Goal: Navigation & Orientation: Find specific page/section

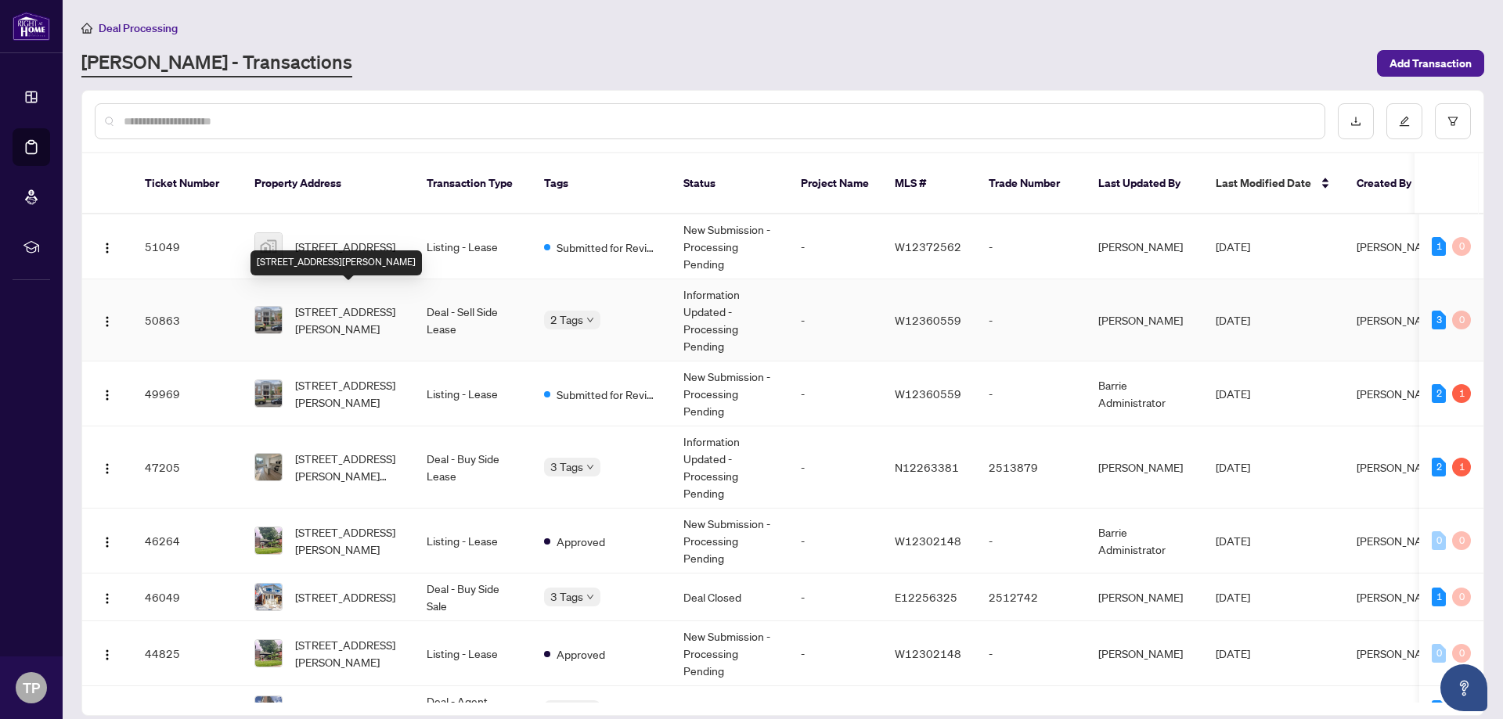
click at [340, 305] on span "[STREET_ADDRESS][PERSON_NAME]" at bounding box center [348, 320] width 106 height 34
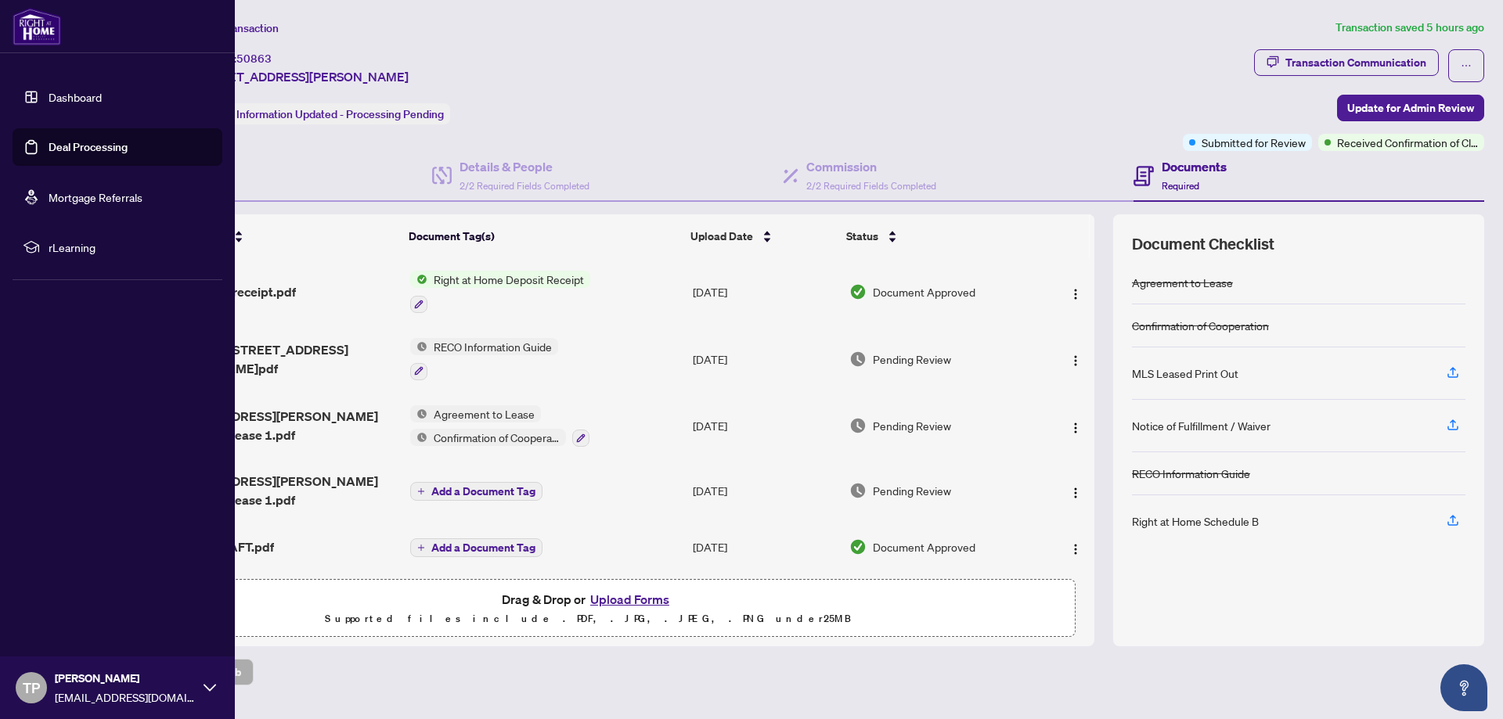
click at [95, 146] on link "Deal Processing" at bounding box center [88, 147] width 79 height 14
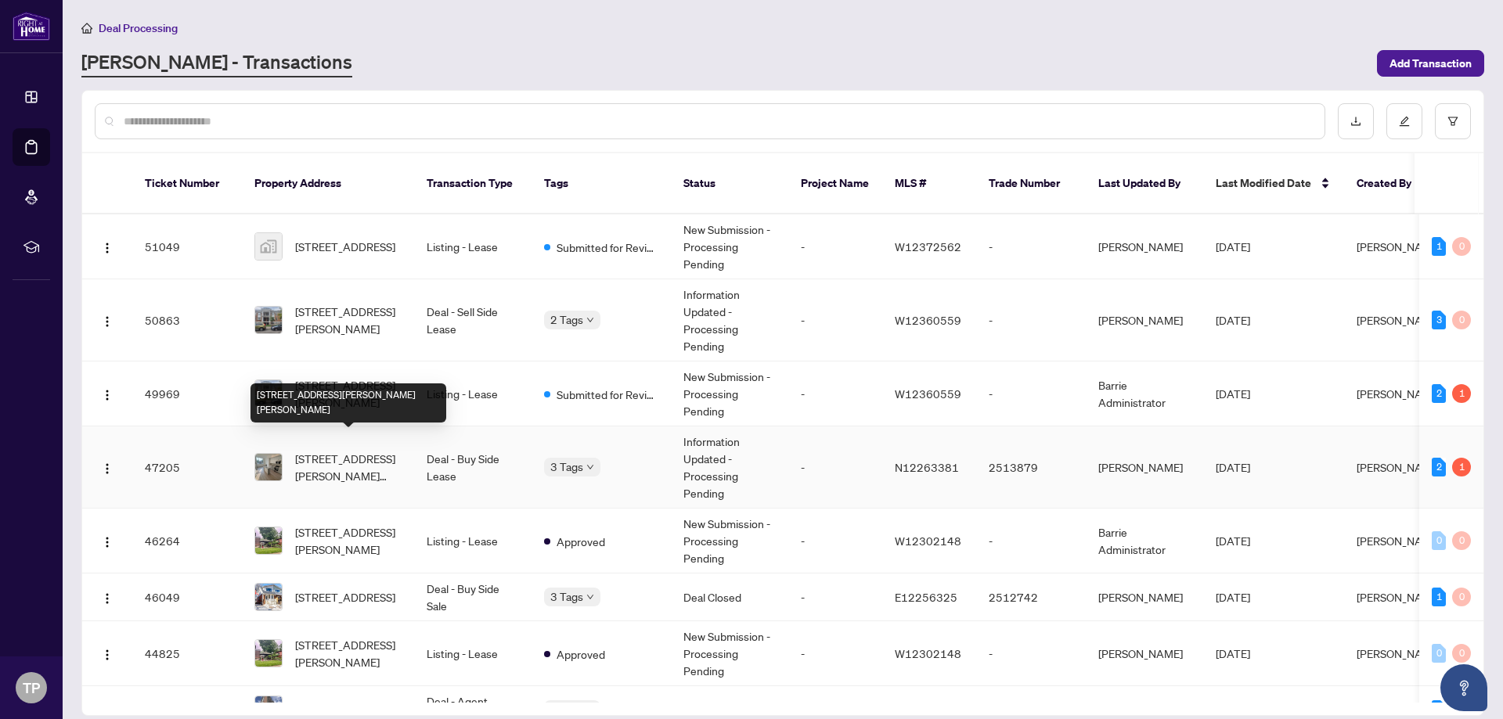
drag, startPoint x: 361, startPoint y: 456, endPoint x: 353, endPoint y: 453, distance: 8.4
click at [353, 453] on span "[STREET_ADDRESS][PERSON_NAME][PERSON_NAME]" at bounding box center [348, 467] width 106 height 34
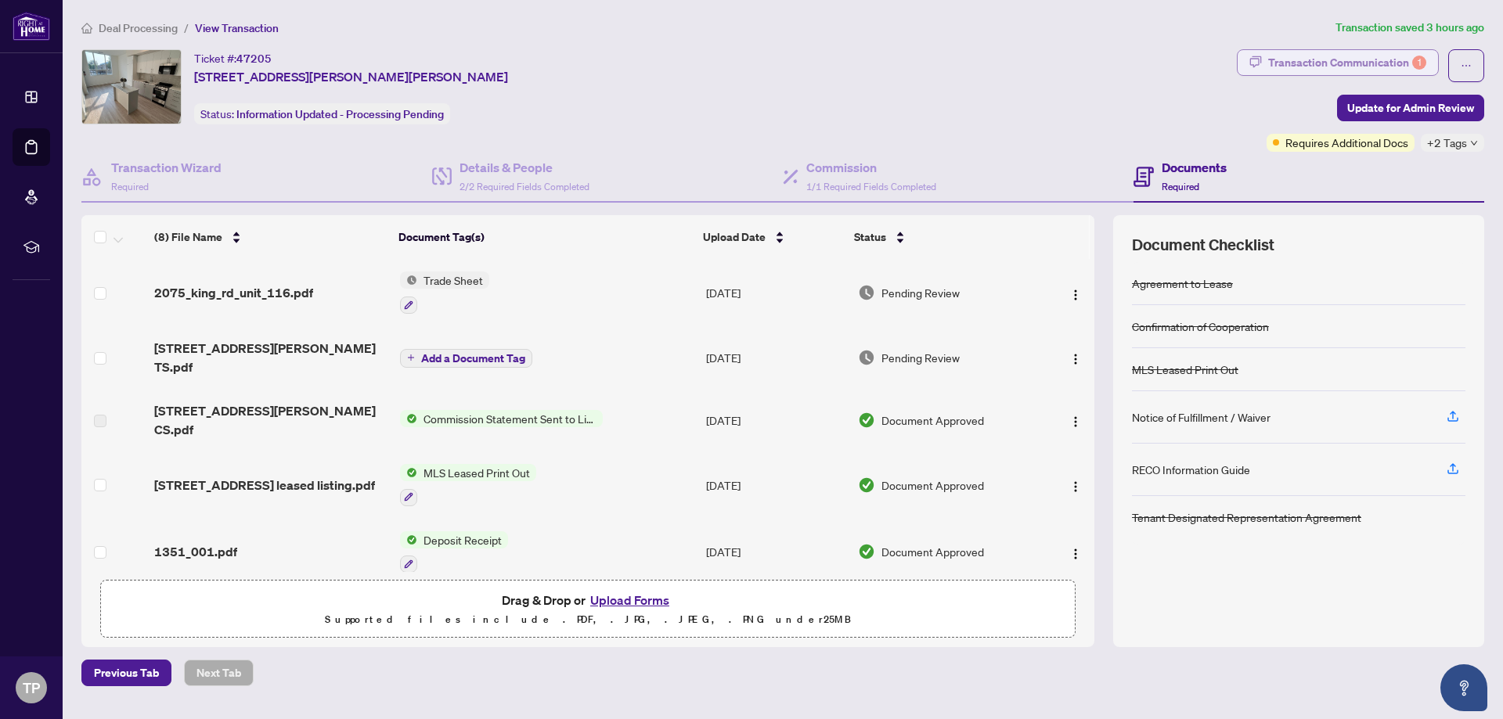
click at [1298, 61] on div "Transaction Communication 1" at bounding box center [1347, 62] width 158 height 25
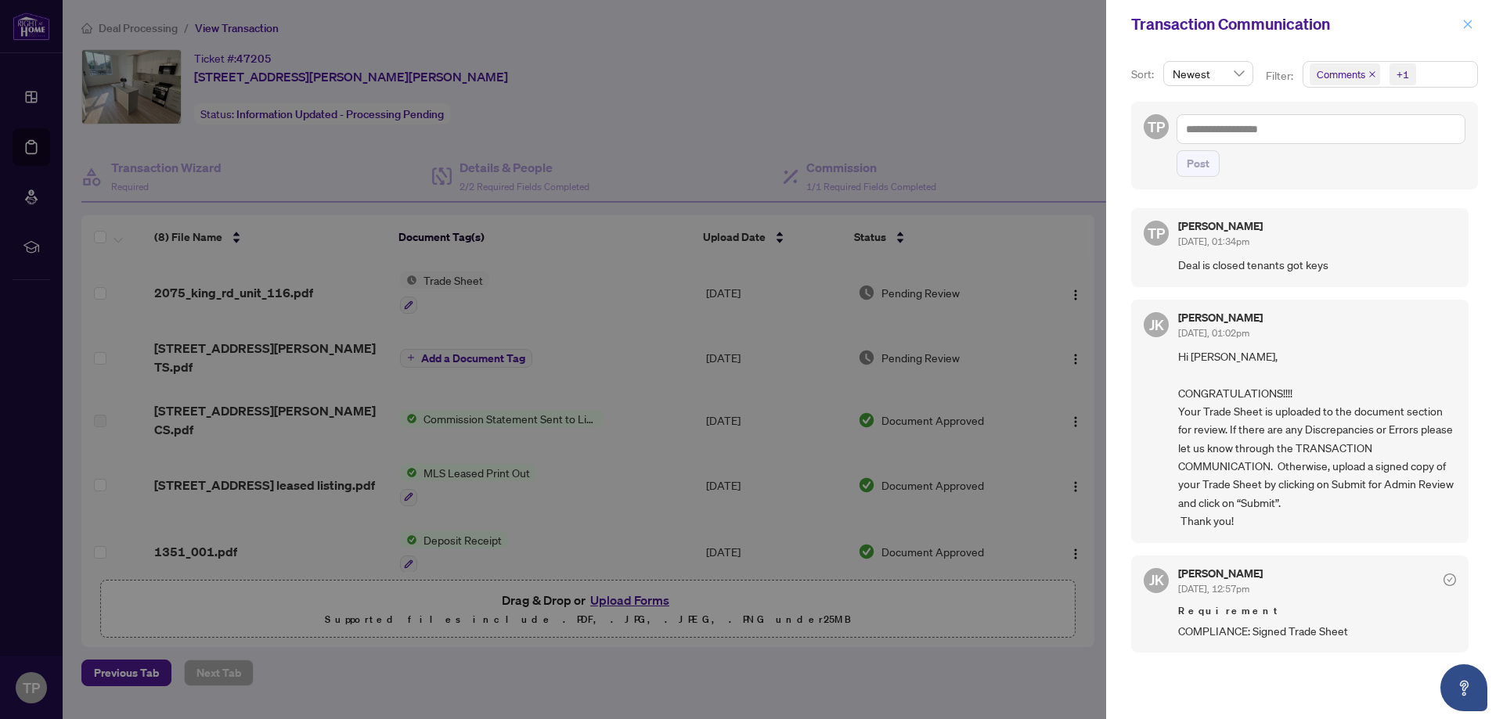
click at [1469, 20] on icon "close" at bounding box center [1467, 24] width 11 height 11
